Goal: Task Accomplishment & Management: Manage account settings

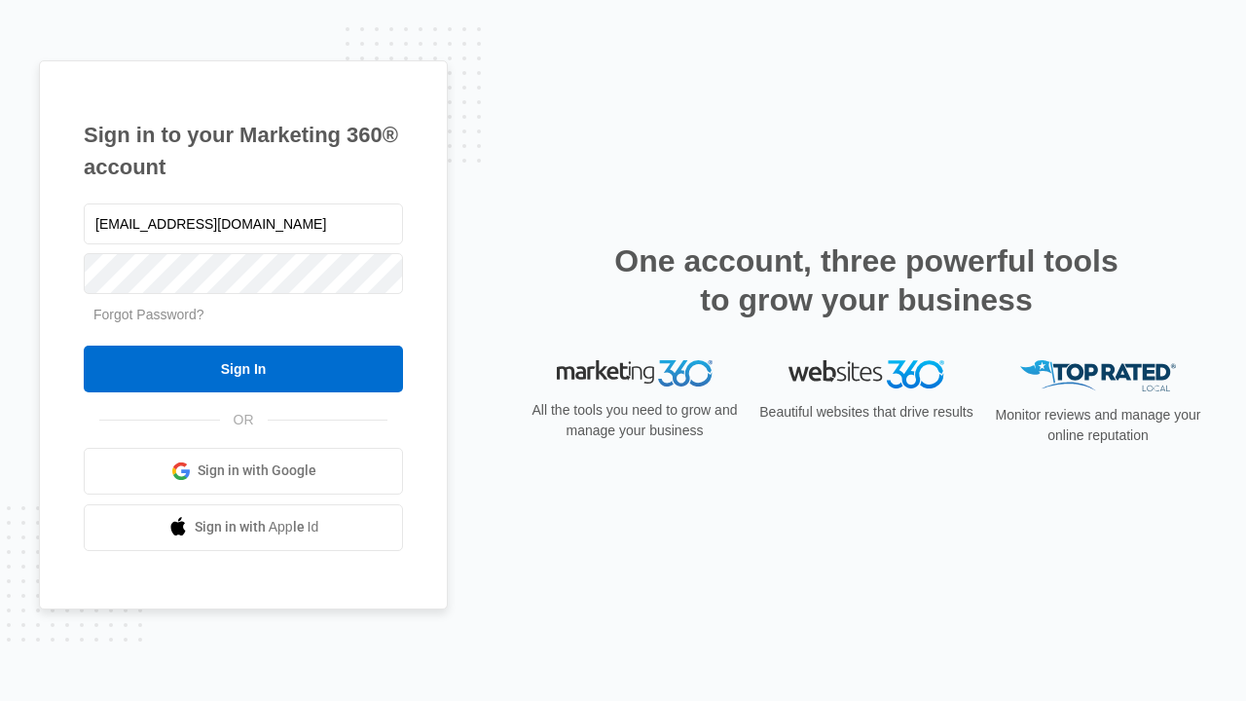
type input "dankie614@gmail.com"
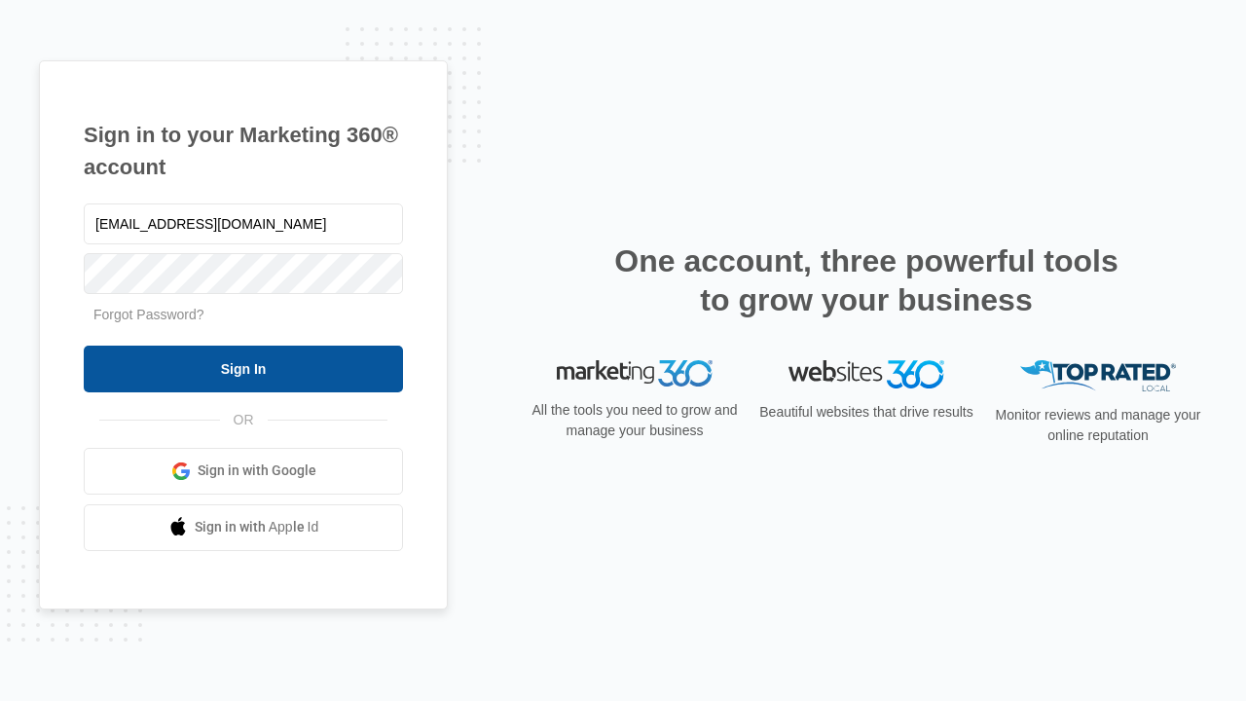
click at [243, 368] on input "Sign In" at bounding box center [243, 369] width 319 height 47
